Goal: Task Accomplishment & Management: Manage account settings

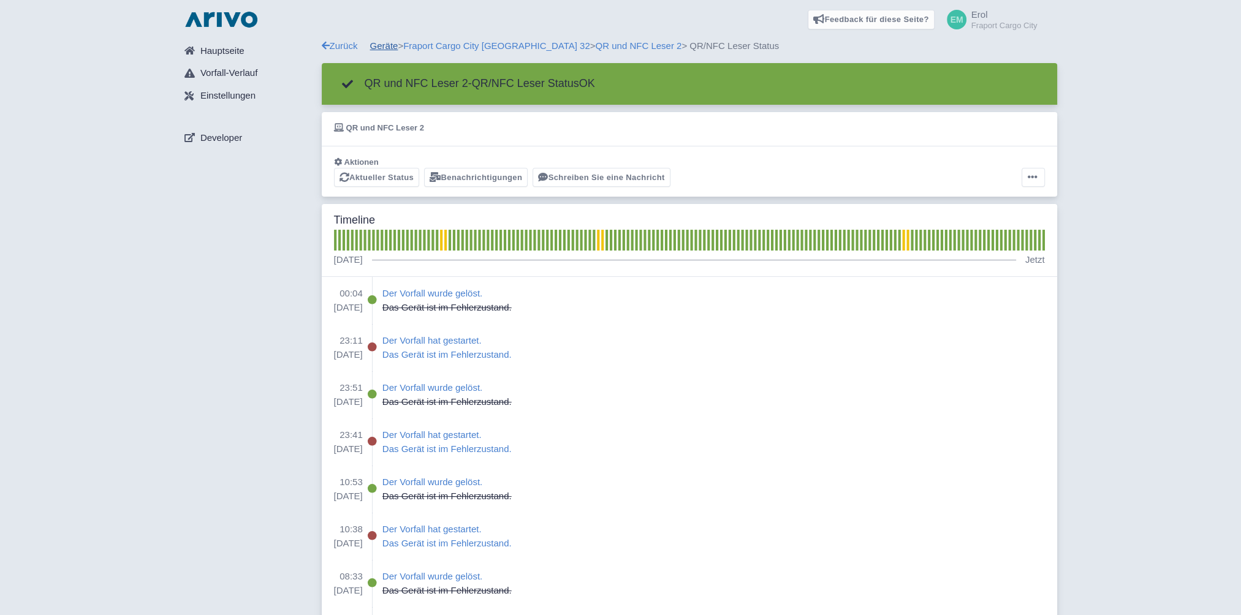
click at [380, 49] on link "Geräte" at bounding box center [384, 45] width 28 height 10
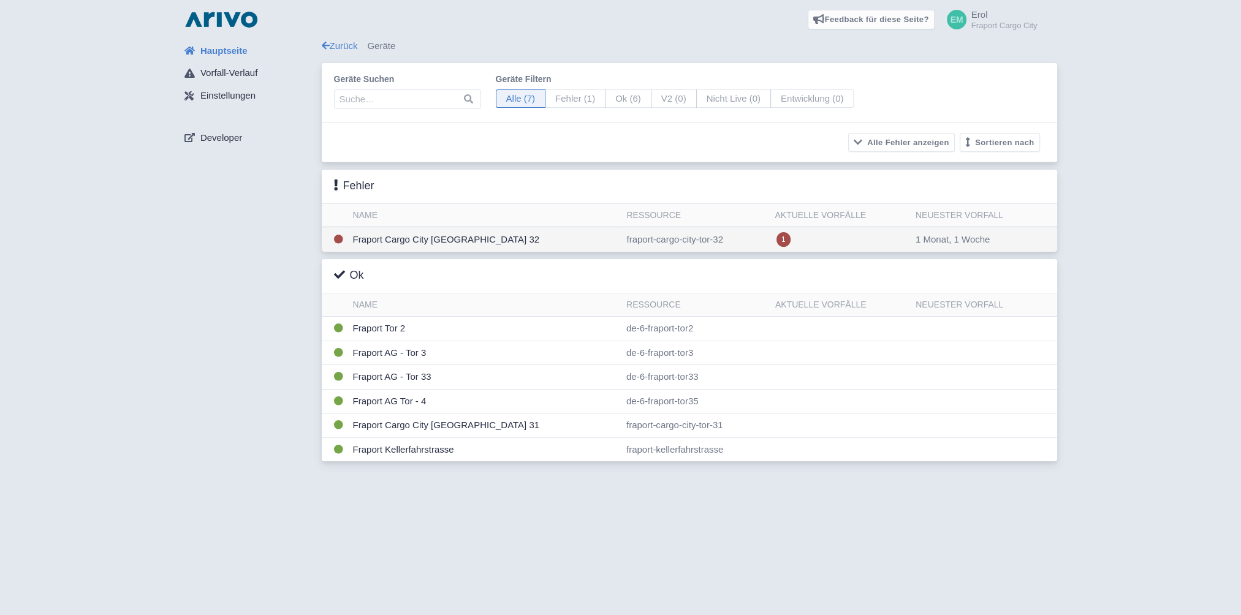
click at [420, 238] on td "Fraport Cargo City [GEOGRAPHIC_DATA] 32" at bounding box center [485, 239] width 274 height 25
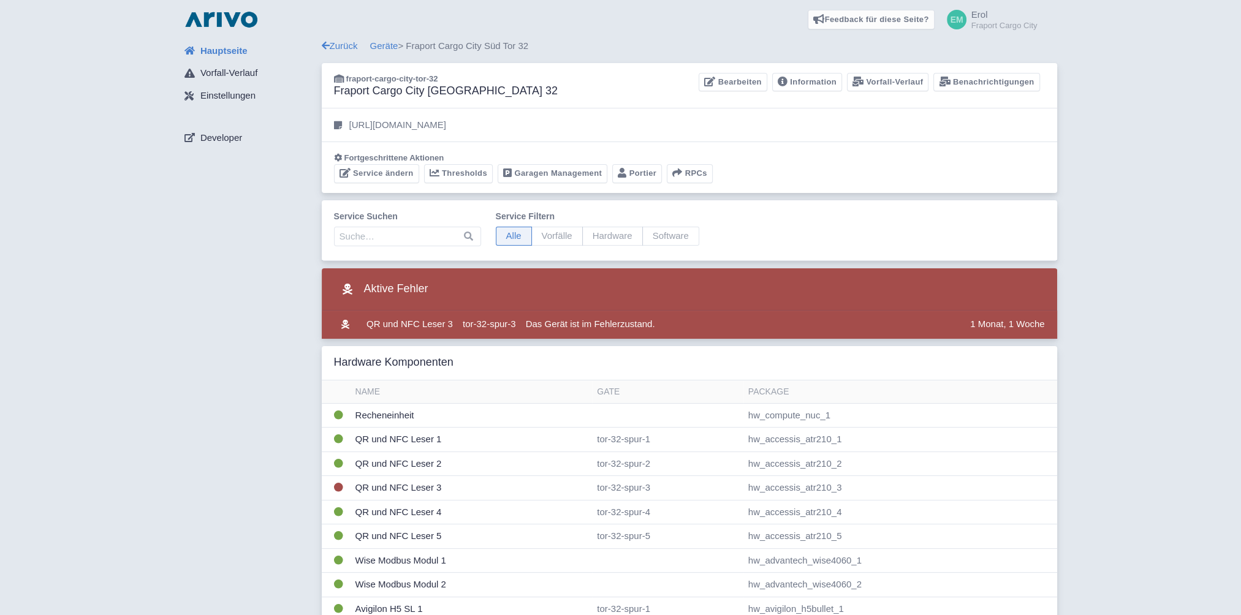
click at [981, 12] on span "Erol" at bounding box center [979, 14] width 17 height 10
click at [975, 118] on link "Abmelden" at bounding box center [977, 112] width 120 height 19
